Goal: Task Accomplishment & Management: Manage account settings

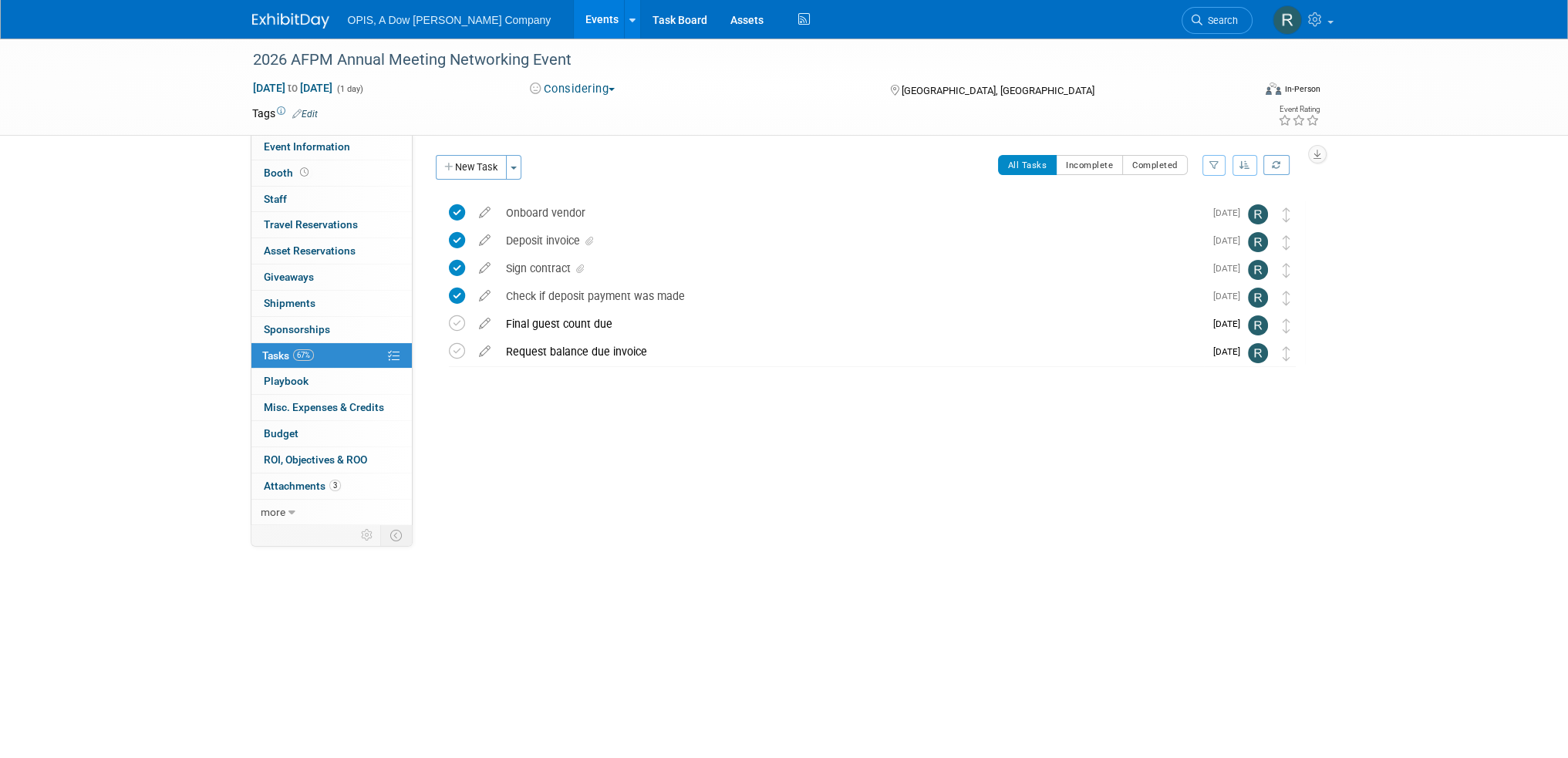
click at [574, 17] on link "Events" at bounding box center [602, 19] width 57 height 39
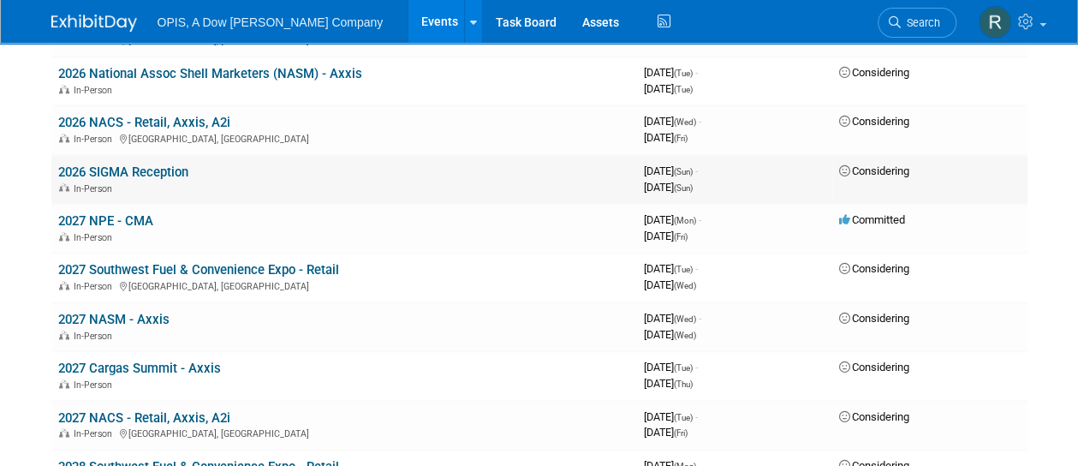
scroll to position [1028, 0]
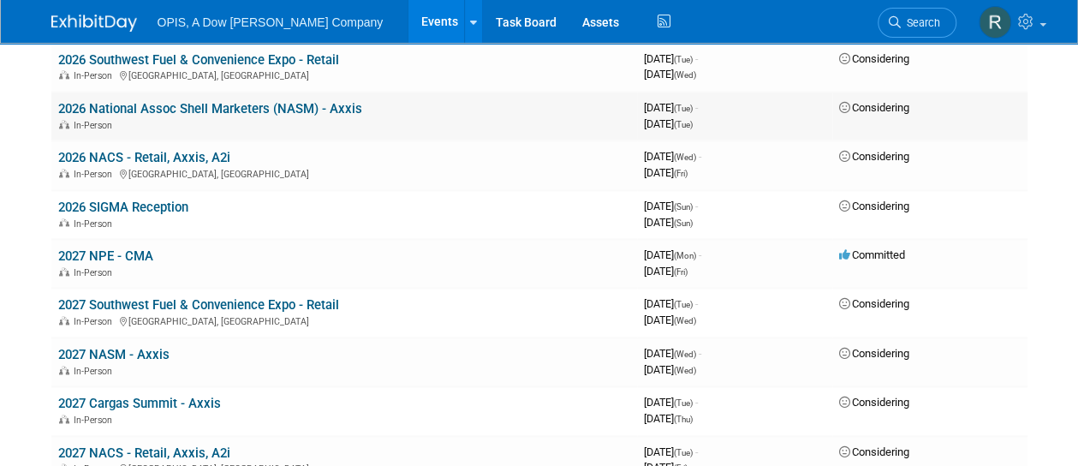
click at [197, 104] on link "2026 National Assoc Shell Marketers (NASM) - Axxis" at bounding box center [210, 108] width 304 height 15
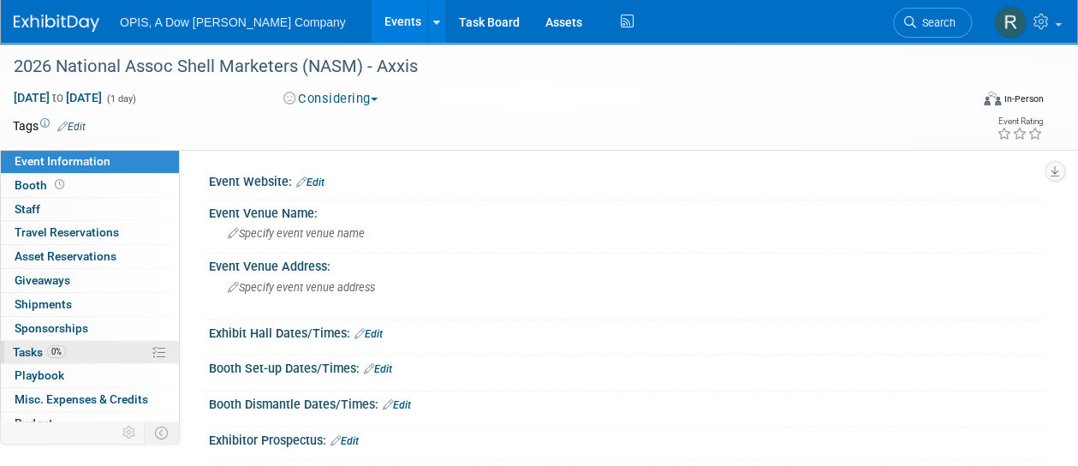
click at [24, 354] on span "Tasks 0%" at bounding box center [39, 352] width 53 height 14
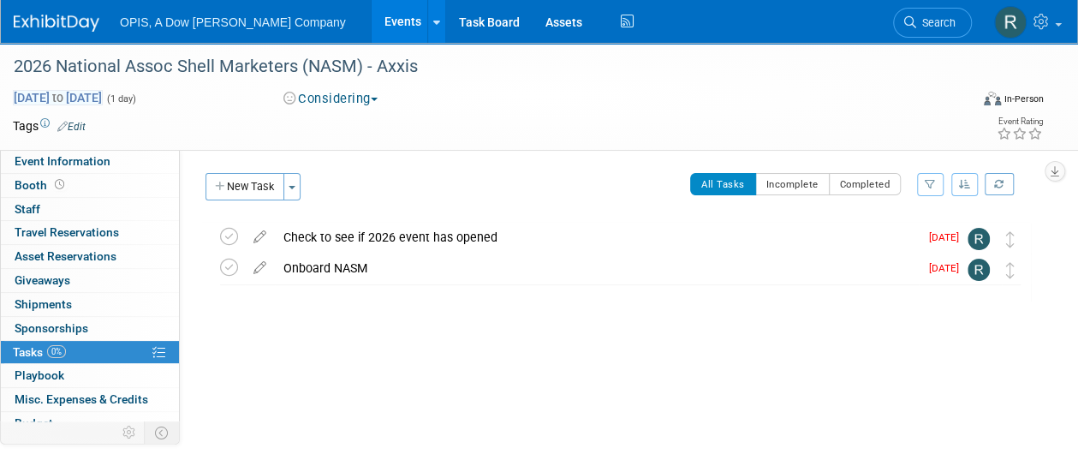
click at [102, 95] on span "Sep 1, 2026 to Sep 1, 2026" at bounding box center [58, 97] width 90 height 15
type input "Sep 1, 2026"
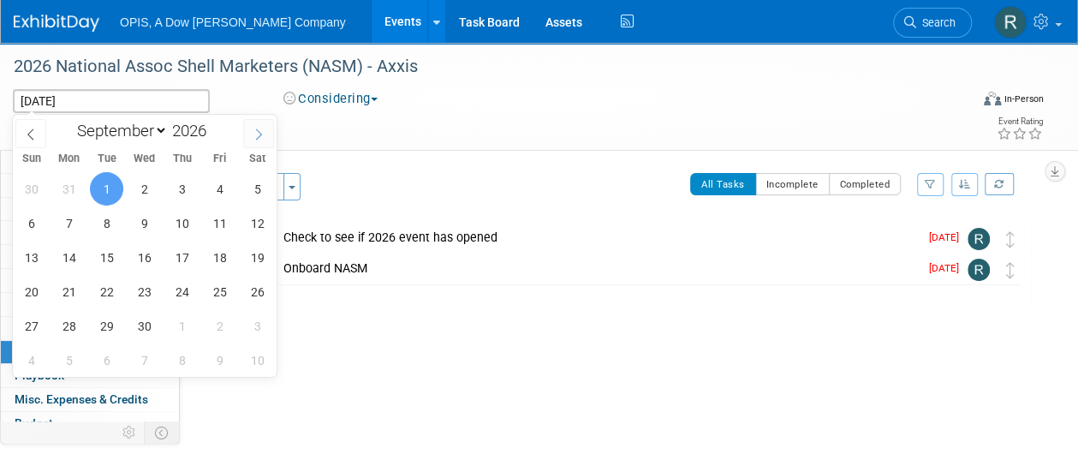
click at [257, 133] on icon at bounding box center [259, 134] width 12 height 12
select select "9"
click at [170, 179] on span "1" at bounding box center [181, 188] width 33 height 33
type input "Oct 1, 2026"
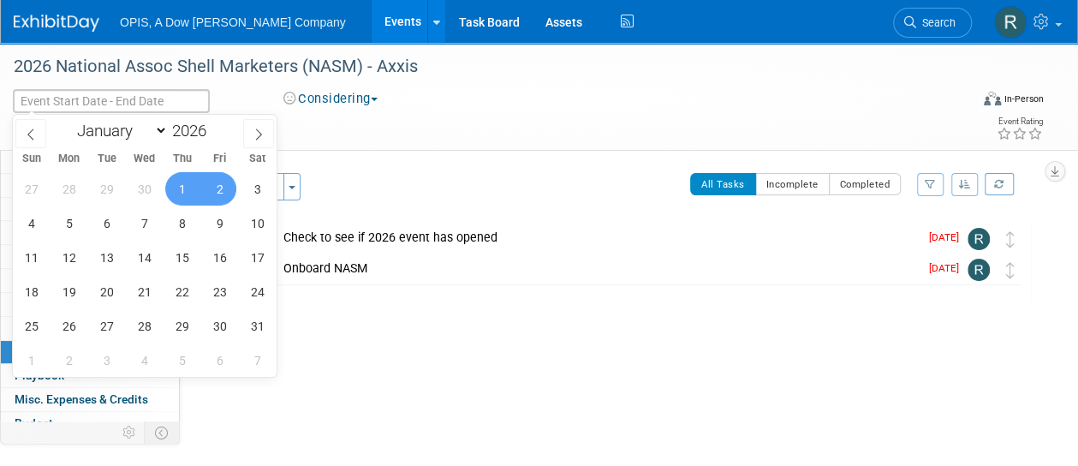
click at [387, 131] on td at bounding box center [477, 125] width 782 height 17
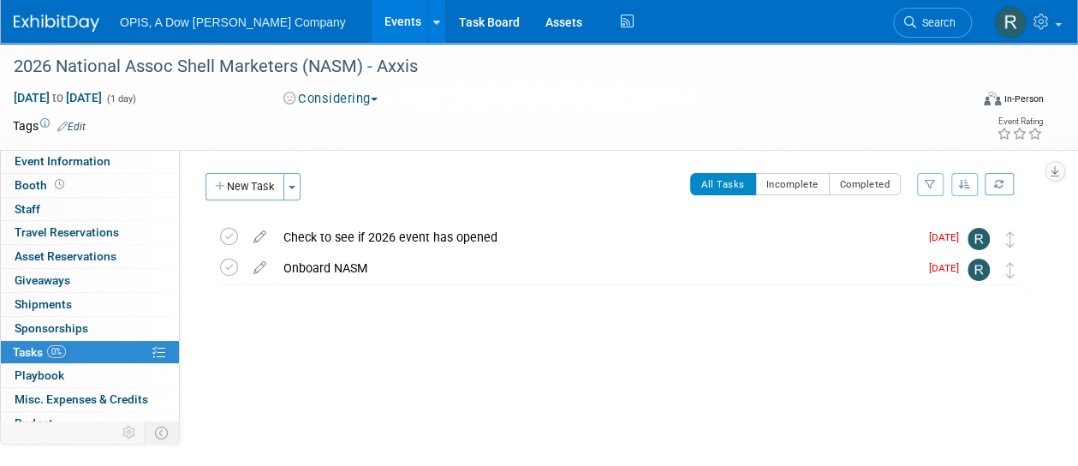
click at [259, 237] on icon at bounding box center [260, 233] width 30 height 21
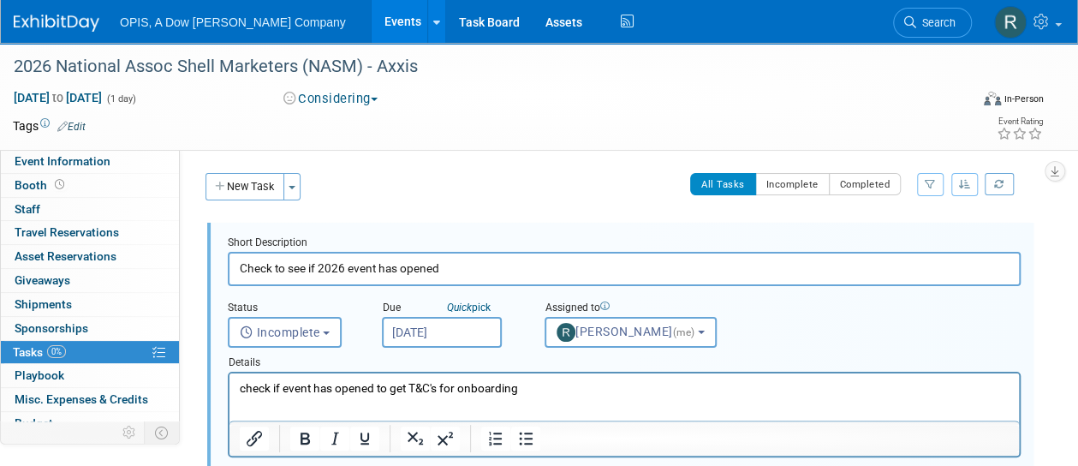
click at [461, 334] on input "Apr 1, 2025" at bounding box center [442, 332] width 120 height 31
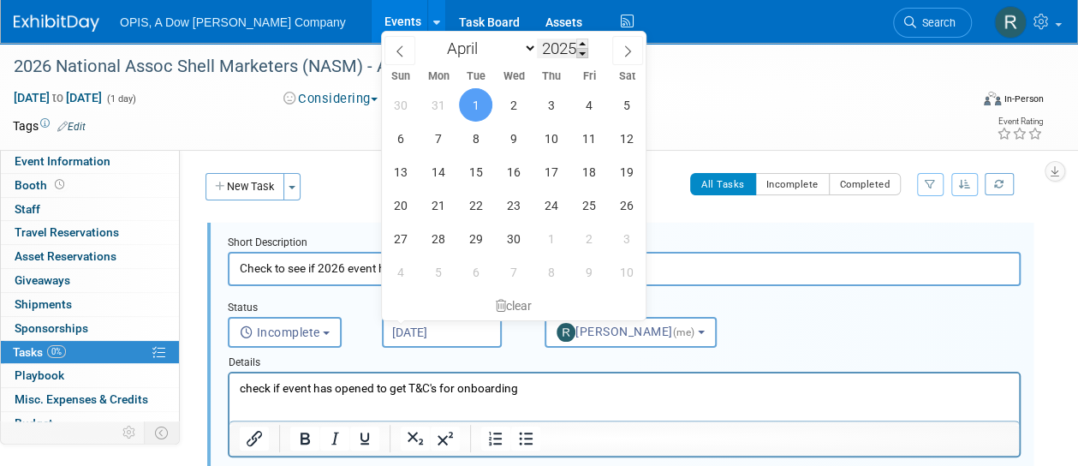
click at [583, 55] on span at bounding box center [582, 53] width 12 height 10
click at [587, 39] on span at bounding box center [582, 44] width 12 height 10
type input "2026"
click at [517, 105] on span "1" at bounding box center [513, 104] width 33 height 33
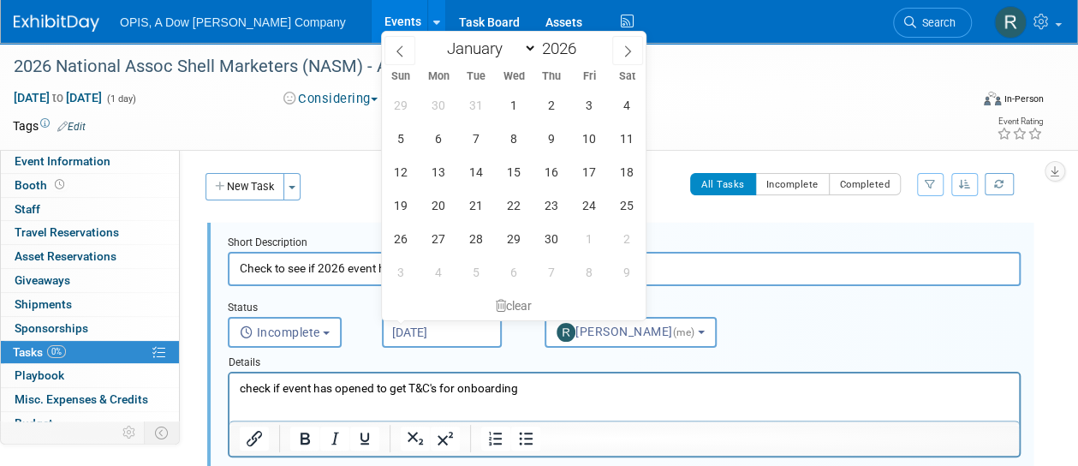
type input "Apr 1, 2026"
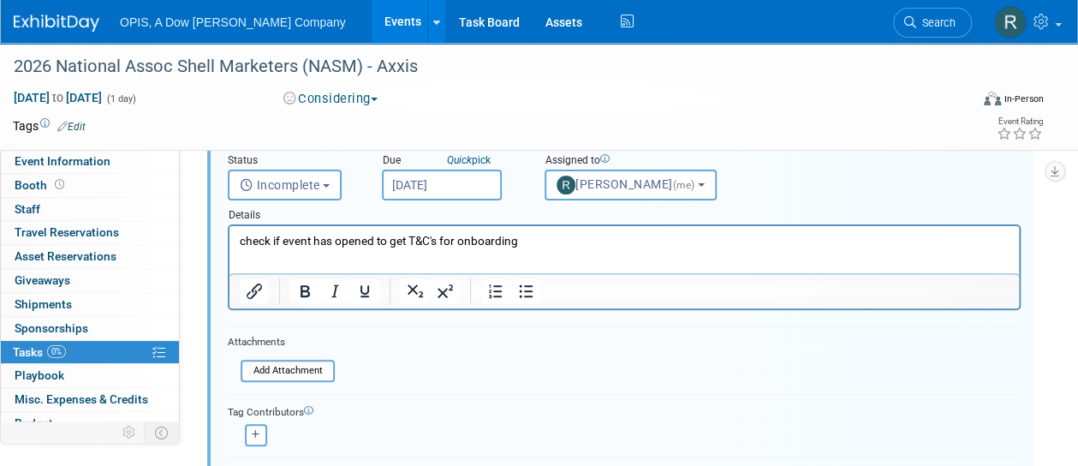
scroll to position [257, 0]
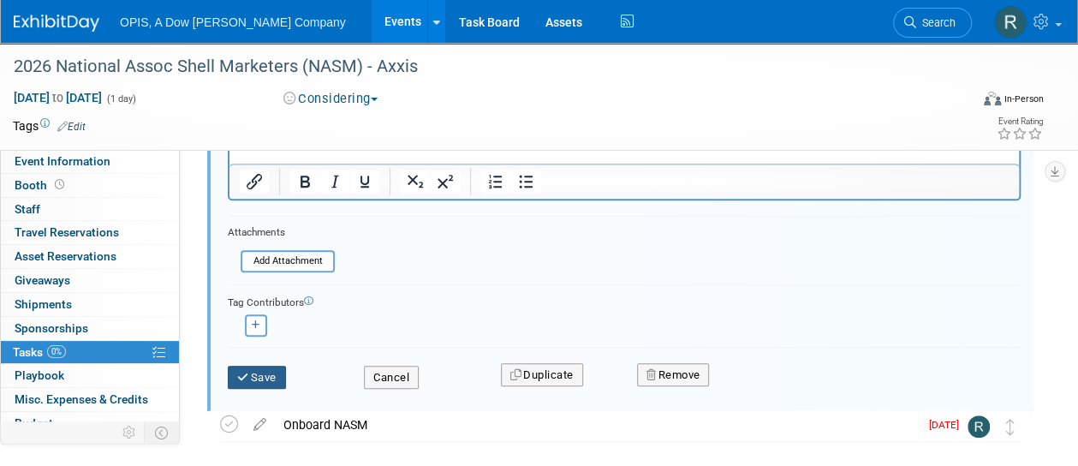
click at [280, 375] on button "Save" at bounding box center [257, 378] width 58 height 24
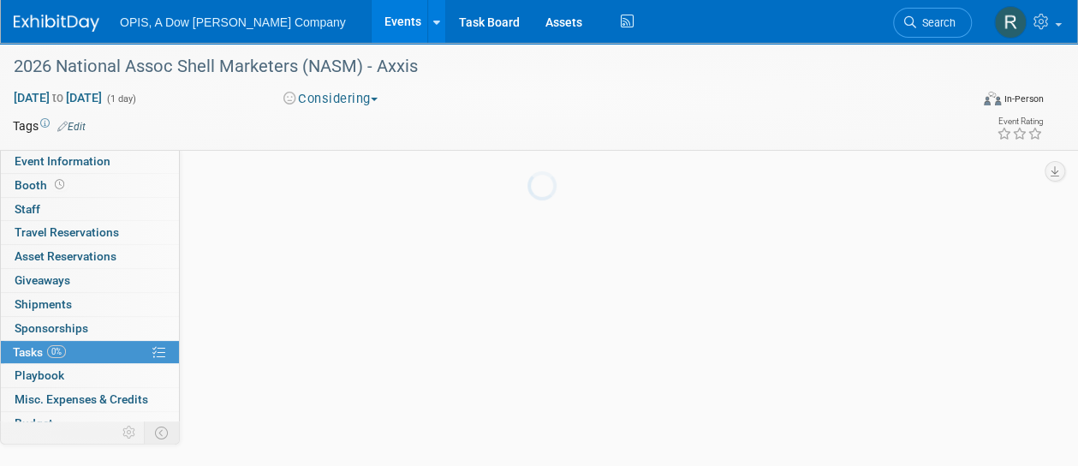
scroll to position [72, 0]
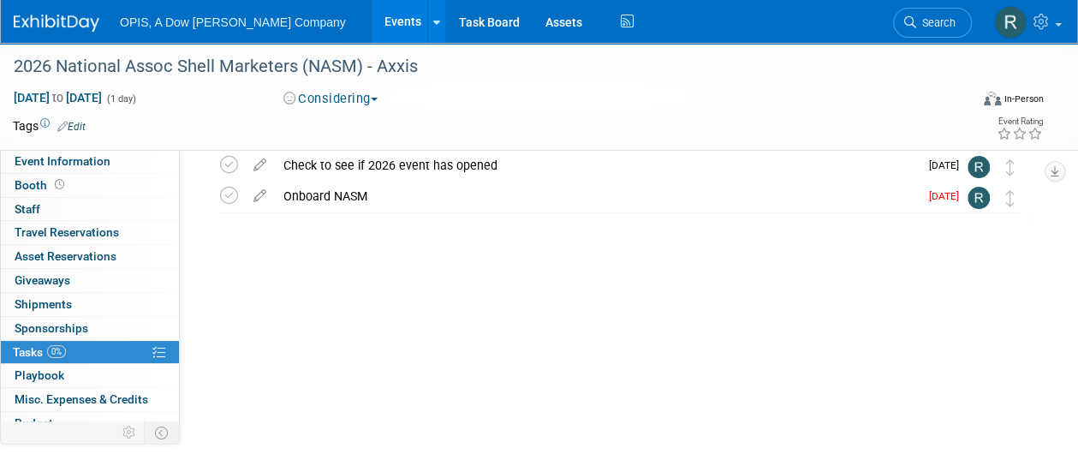
click at [260, 198] on icon at bounding box center [260, 192] width 30 height 21
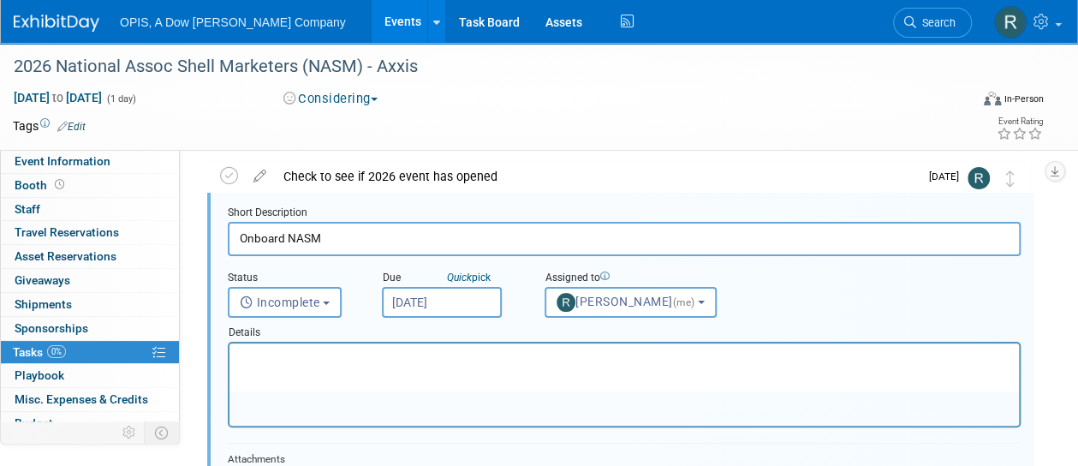
scroll to position [87, 0]
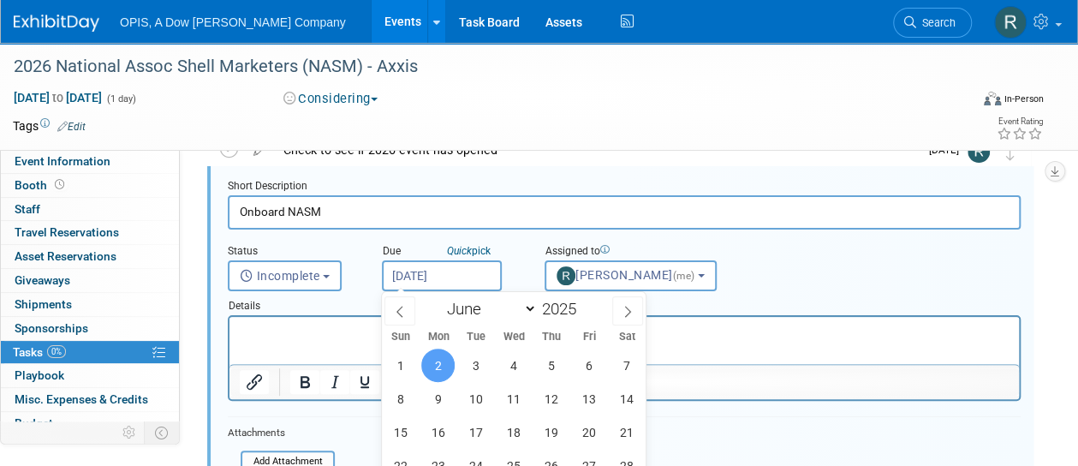
click at [409, 273] on input "Jun 2, 2025" at bounding box center [442, 275] width 120 height 31
click at [631, 311] on icon at bounding box center [628, 312] width 12 height 12
click at [630, 311] on icon at bounding box center [628, 312] width 12 height 12
click at [632, 311] on icon at bounding box center [628, 312] width 12 height 12
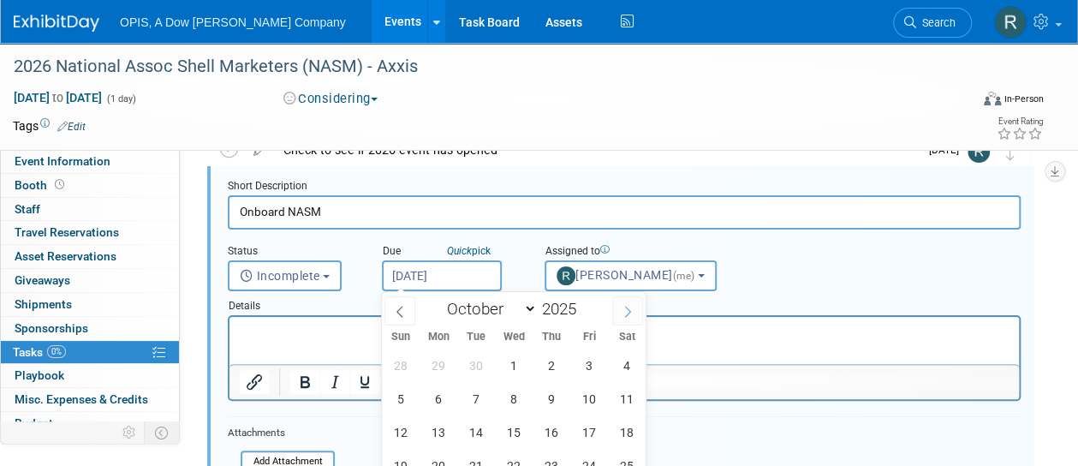
click at [630, 311] on icon at bounding box center [628, 312] width 12 height 12
click at [632, 311] on icon at bounding box center [628, 312] width 12 height 12
select select "11"
click at [631, 311] on icon at bounding box center [628, 312] width 12 height 12
type input "2026"
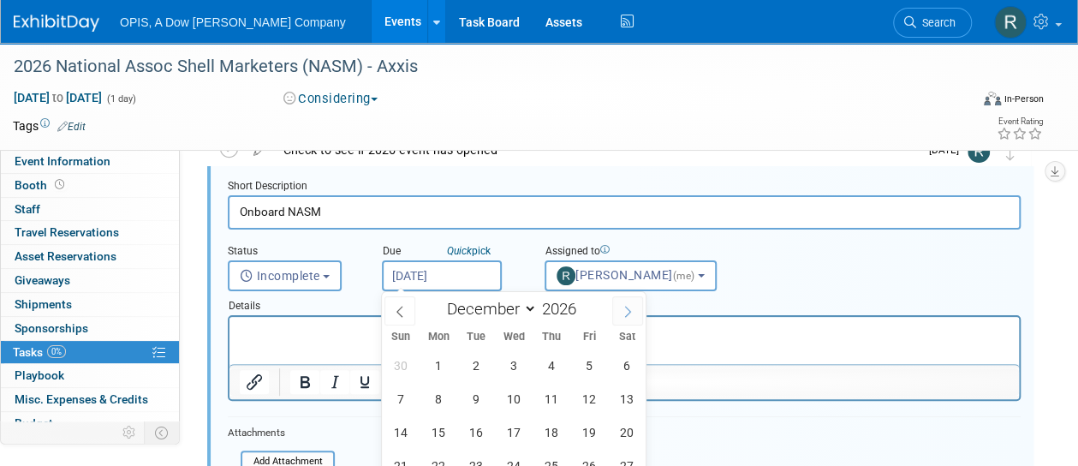
select select "0"
click at [436, 404] on span "5" at bounding box center [437, 398] width 33 height 33
type input "Jan 5, 2026"
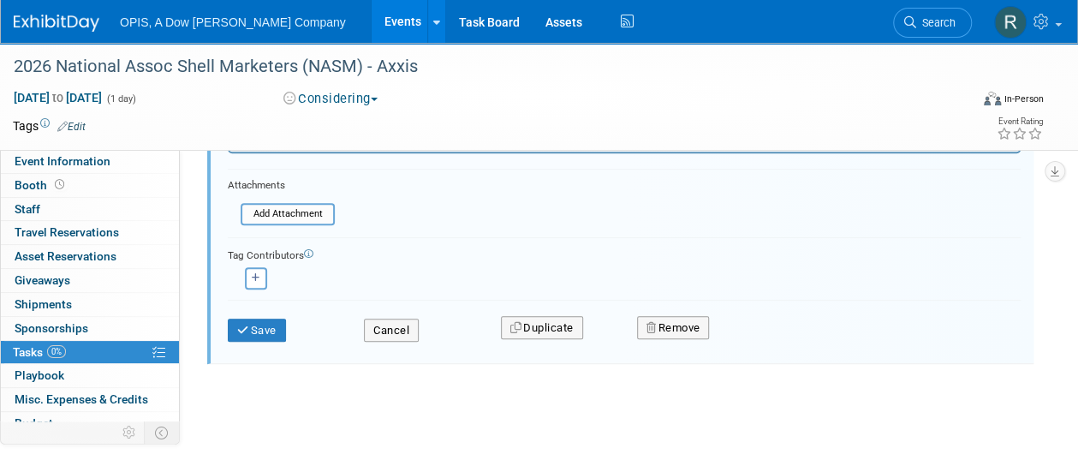
scroll to position [336, 0]
click at [268, 326] on button "Save" at bounding box center [257, 330] width 58 height 24
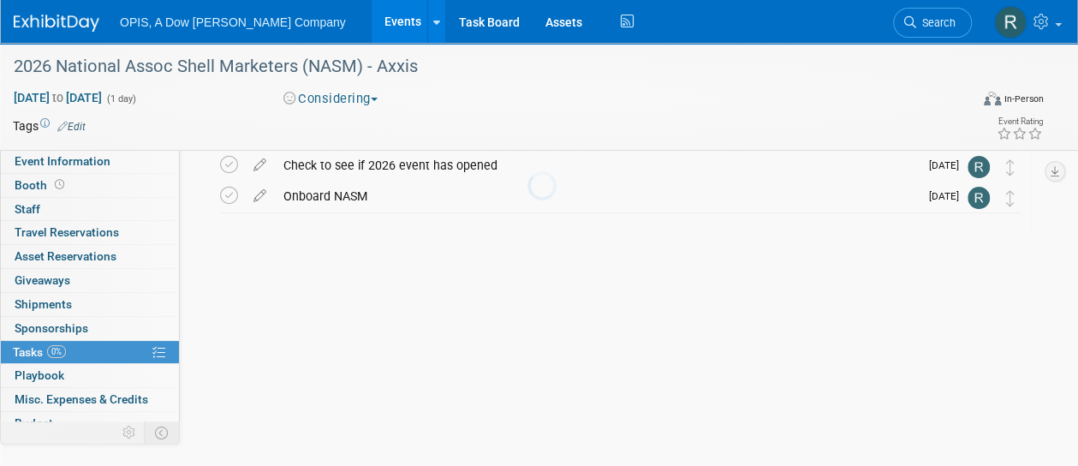
scroll to position [72, 0]
click at [372, 22] on link "Events" at bounding box center [403, 21] width 63 height 43
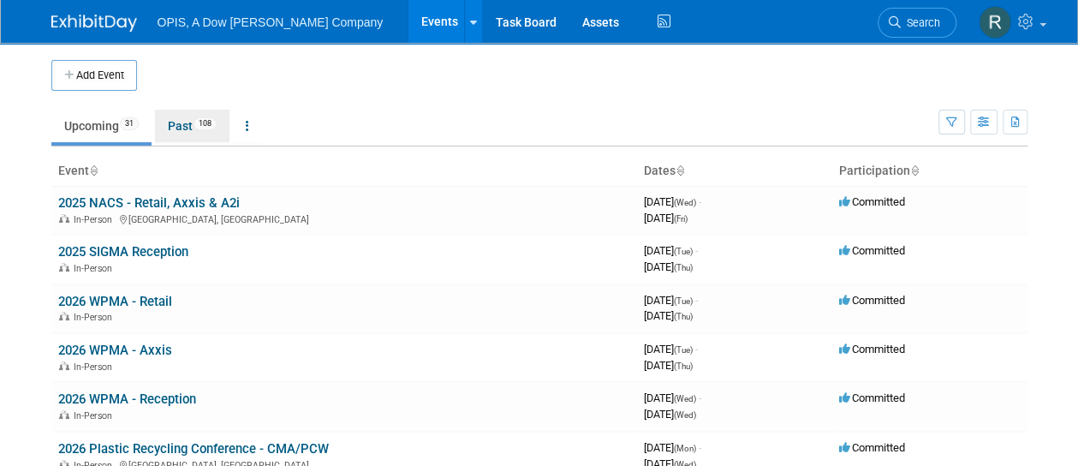
click at [177, 124] on link "Past 108" at bounding box center [192, 126] width 75 height 33
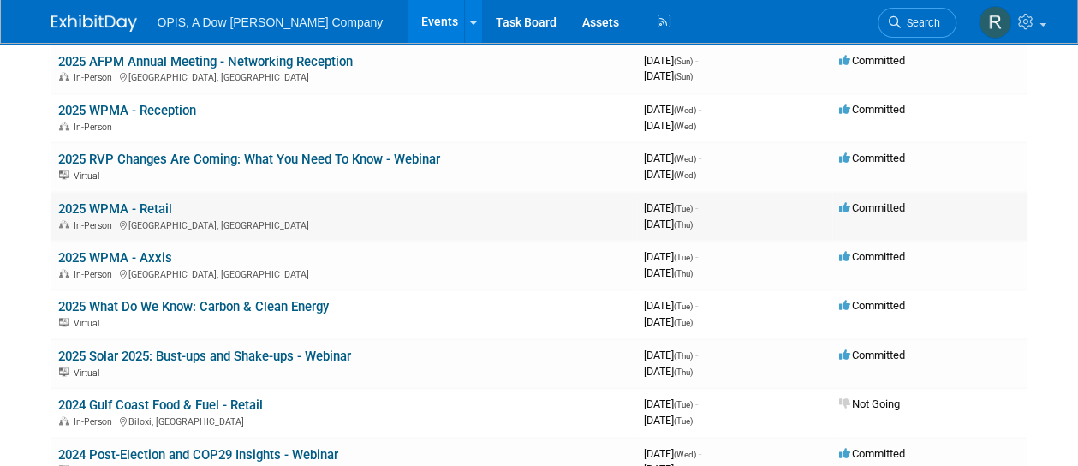
scroll to position [1028, 0]
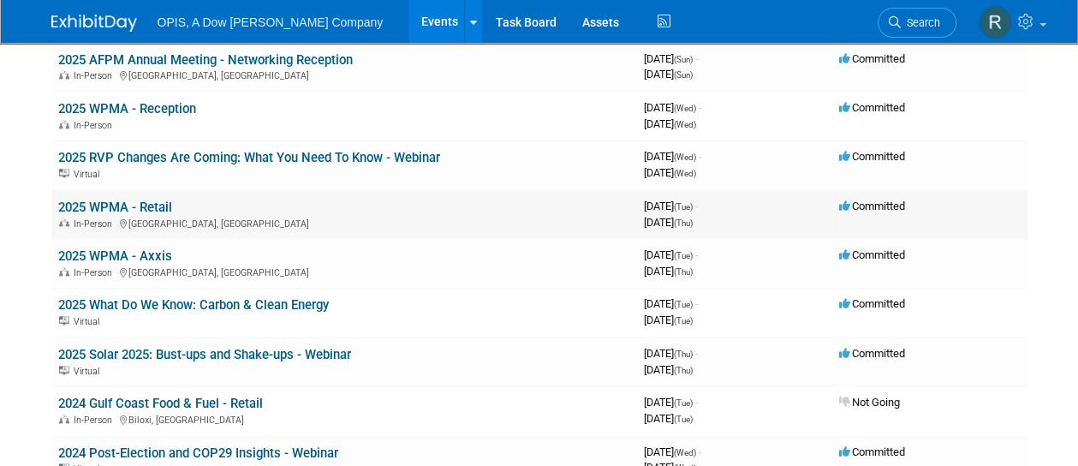
click at [163, 201] on link "2025 WPMA - Retail" at bounding box center [115, 207] width 114 height 15
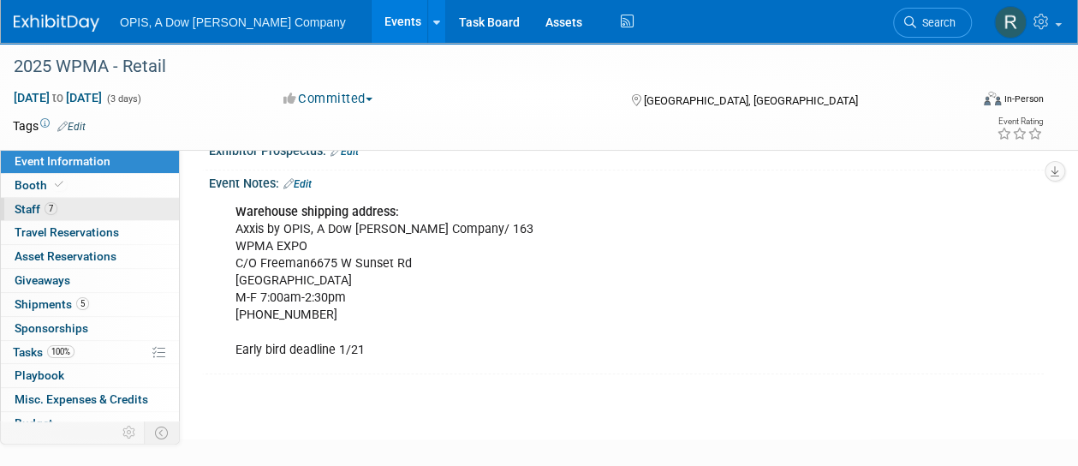
click at [33, 205] on span "Staff 7" at bounding box center [36, 209] width 43 height 14
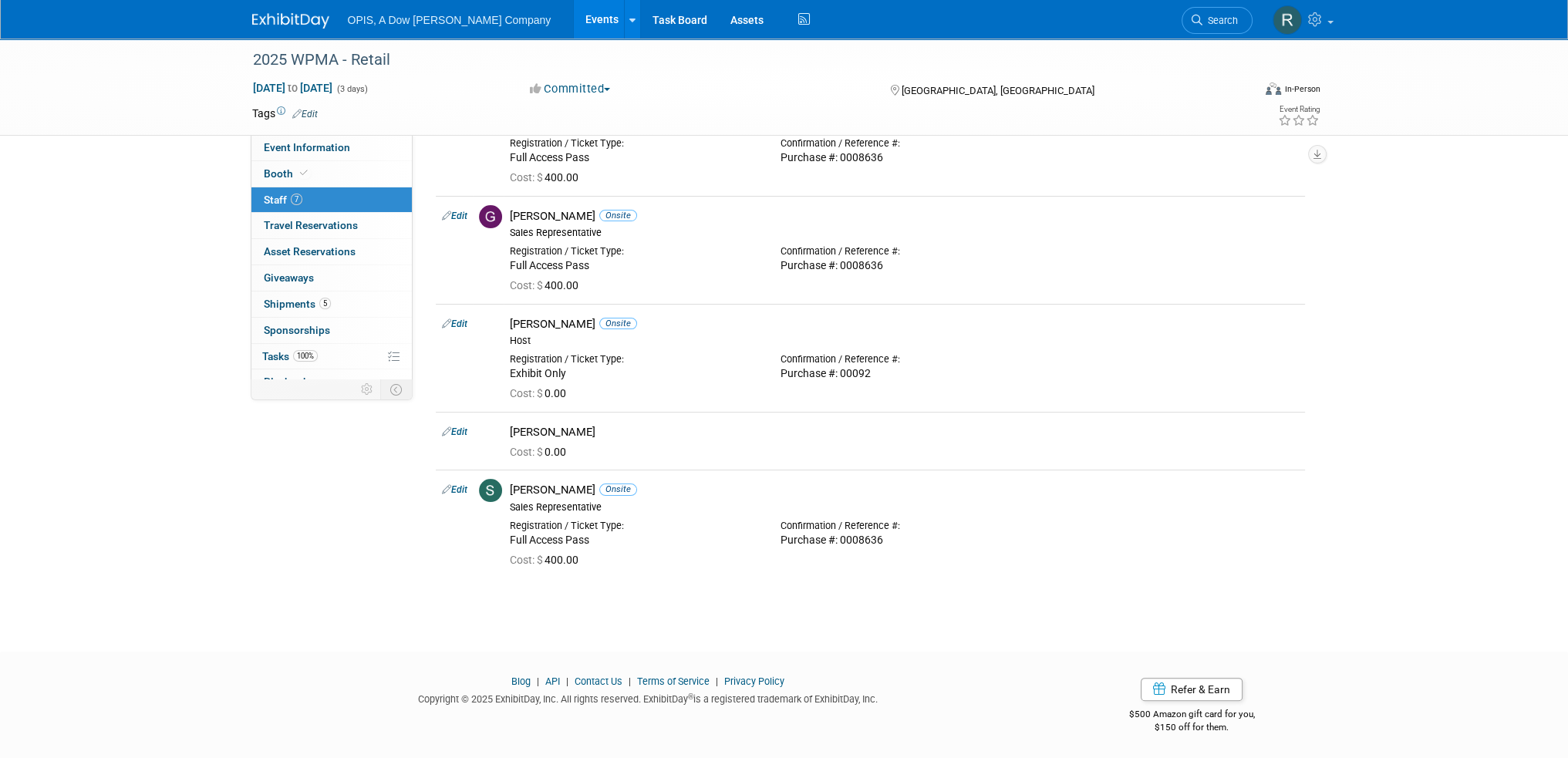
scroll to position [325, 0]
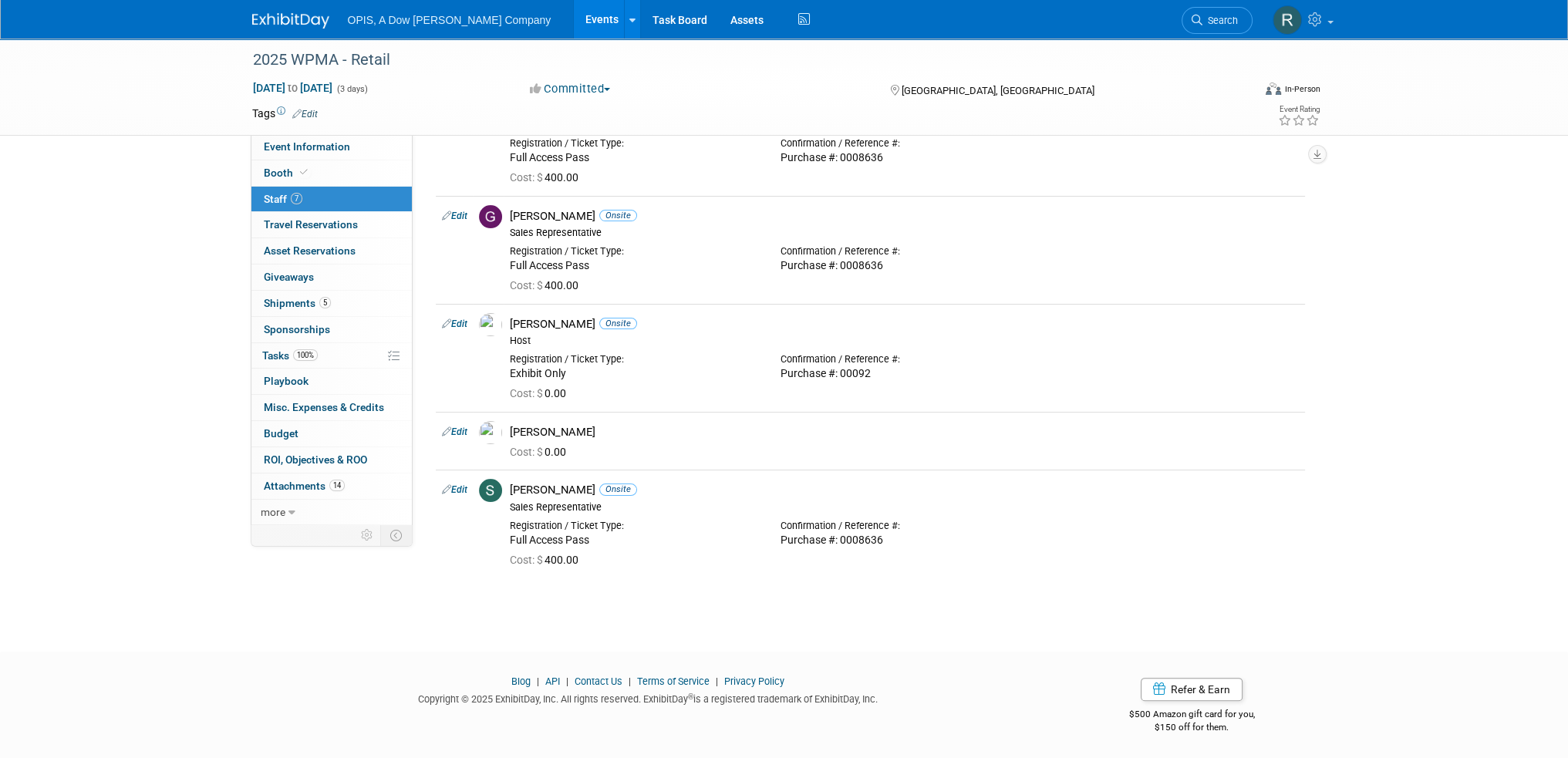
click at [574, 19] on link "Events" at bounding box center [602, 19] width 57 height 39
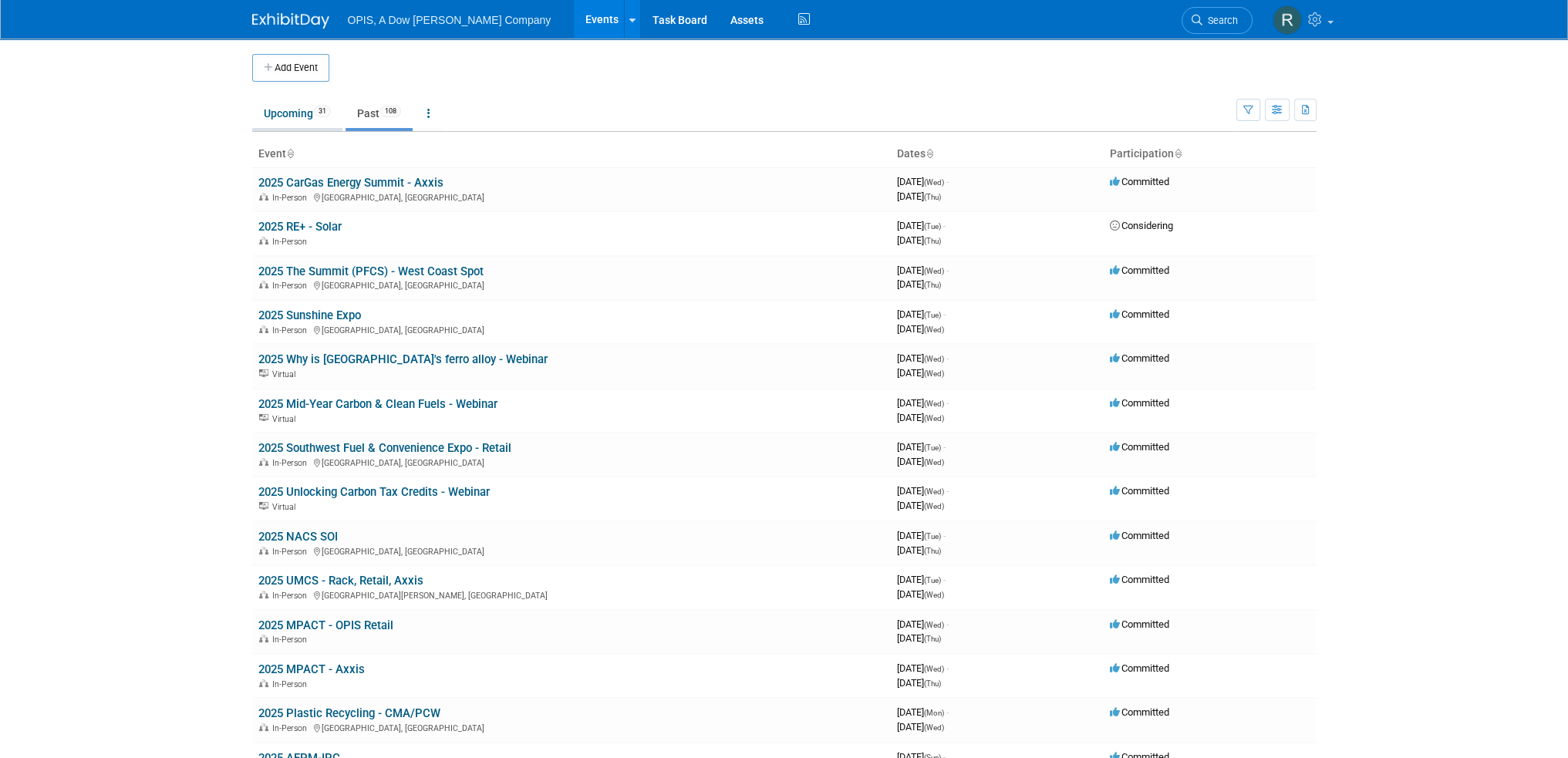
click at [281, 113] on link "Upcoming 31" at bounding box center [297, 113] width 90 height 30
